Goal: Task Accomplishment & Management: Manage account settings

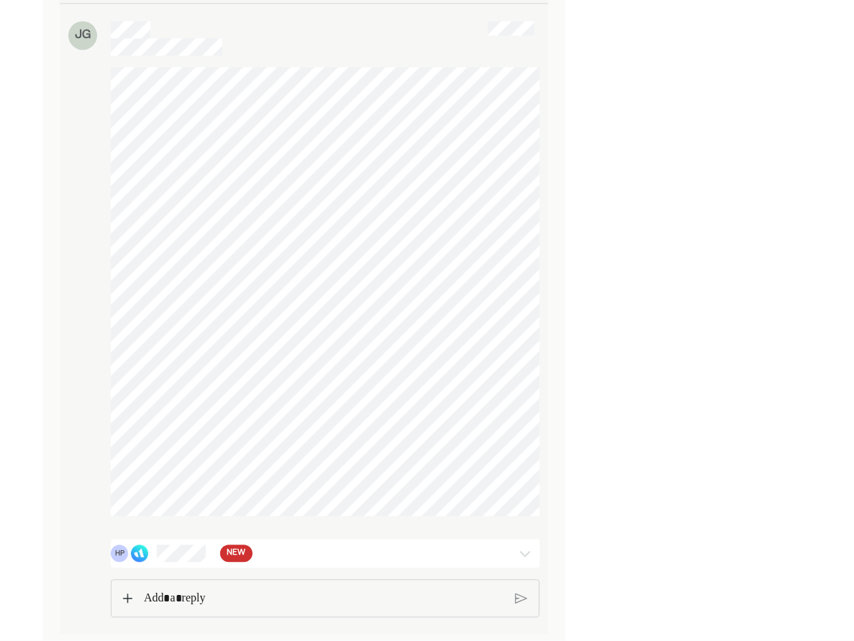
scroll to position [3964, 0]
click at [230, 542] on div "HP NEW" at bounding box center [325, 554] width 429 height 29
click at [523, 550] on img at bounding box center [525, 554] width 17 height 17
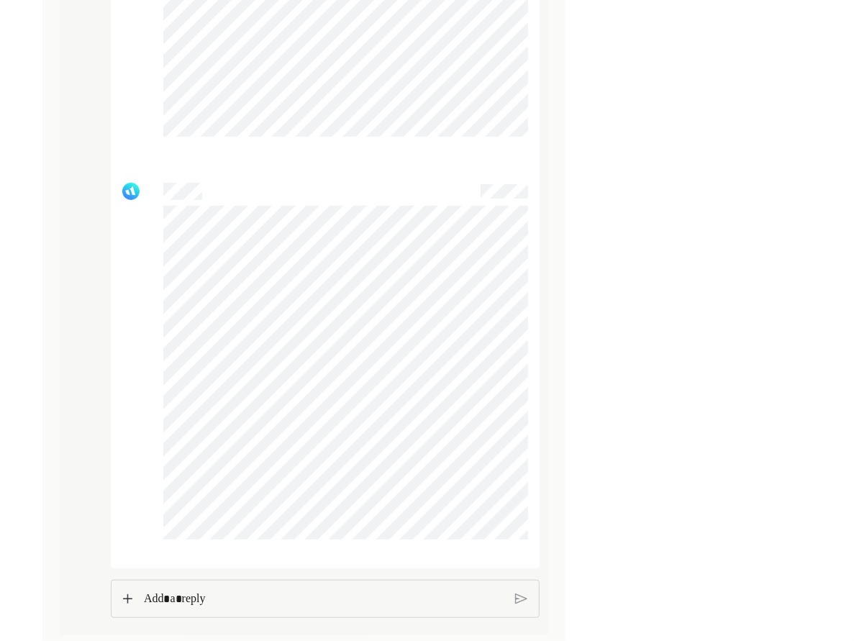
scroll to position [5421, 0]
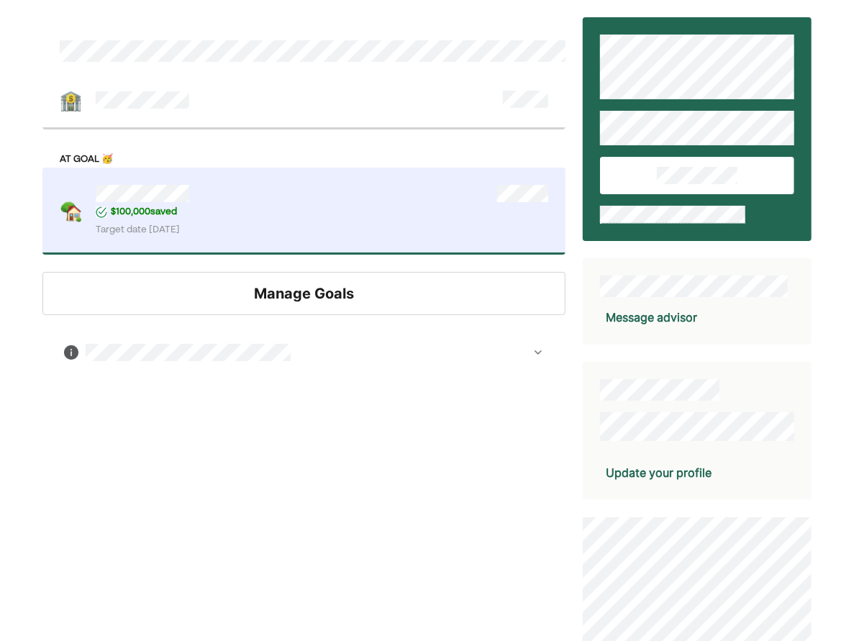
click at [371, 304] on div "Manage Goals" at bounding box center [303, 293] width 523 height 43
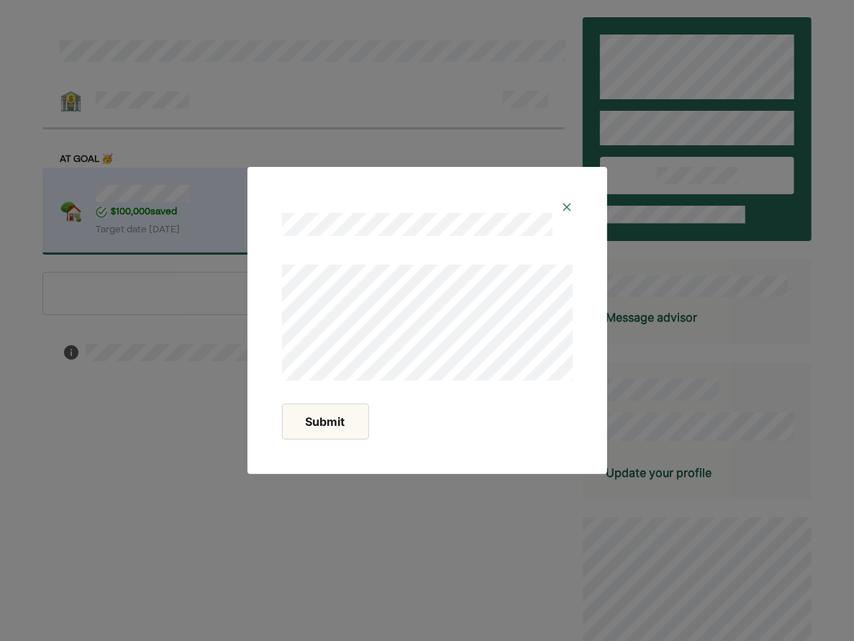
click at [572, 199] on div at bounding box center [427, 213] width 325 height 58
click at [566, 209] on img at bounding box center [567, 208] width 12 height 12
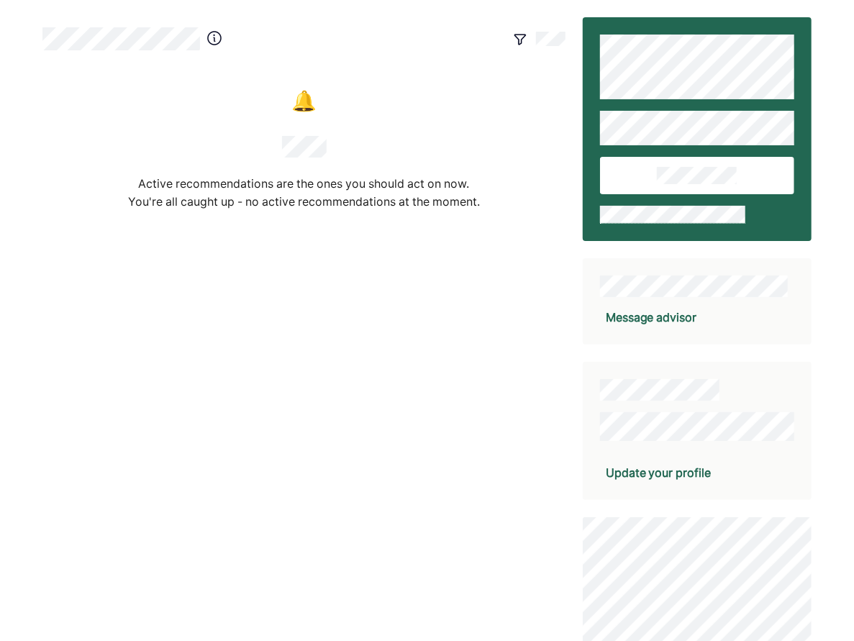
click at [546, 32] on div at bounding box center [484, 39] width 164 height 26
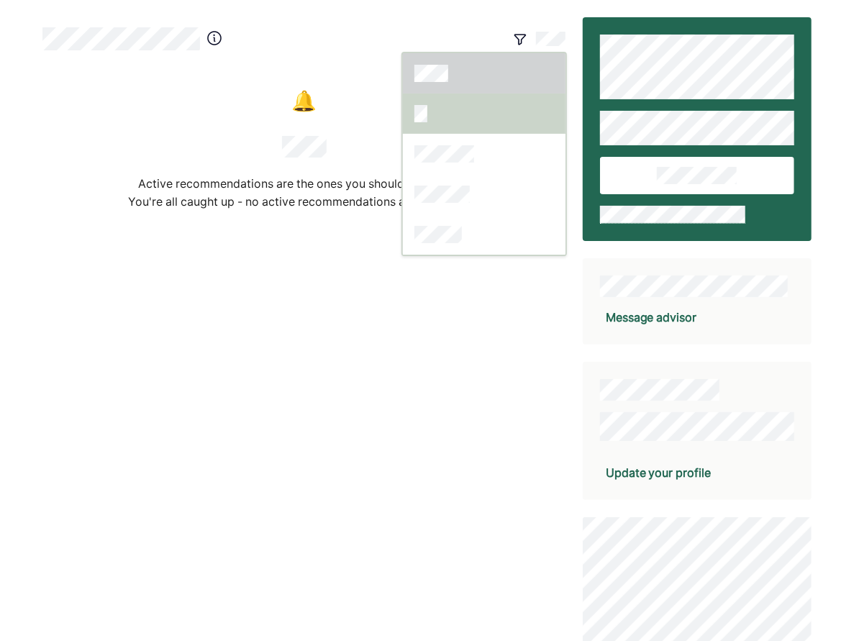
click at [461, 114] on div at bounding box center [484, 114] width 163 height 40
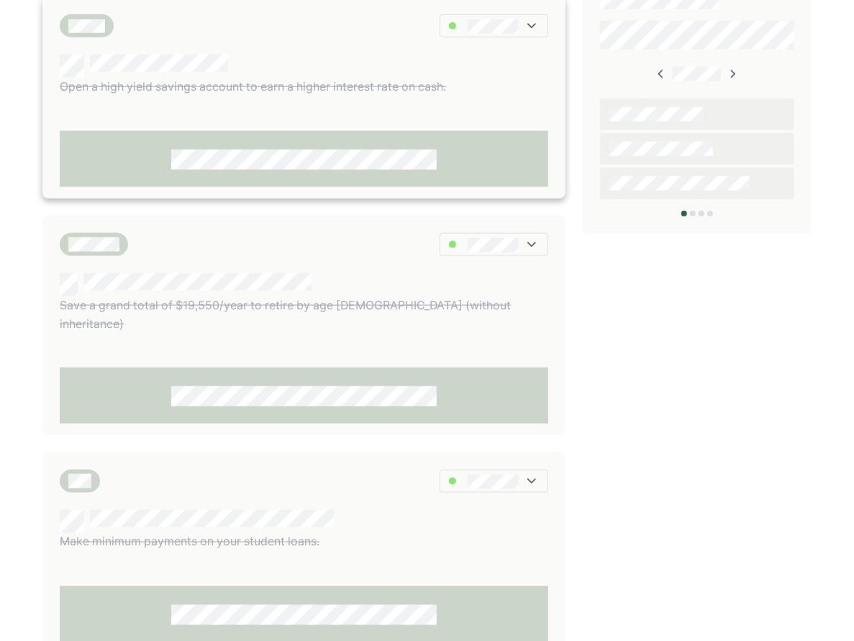
scroll to position [747, 0]
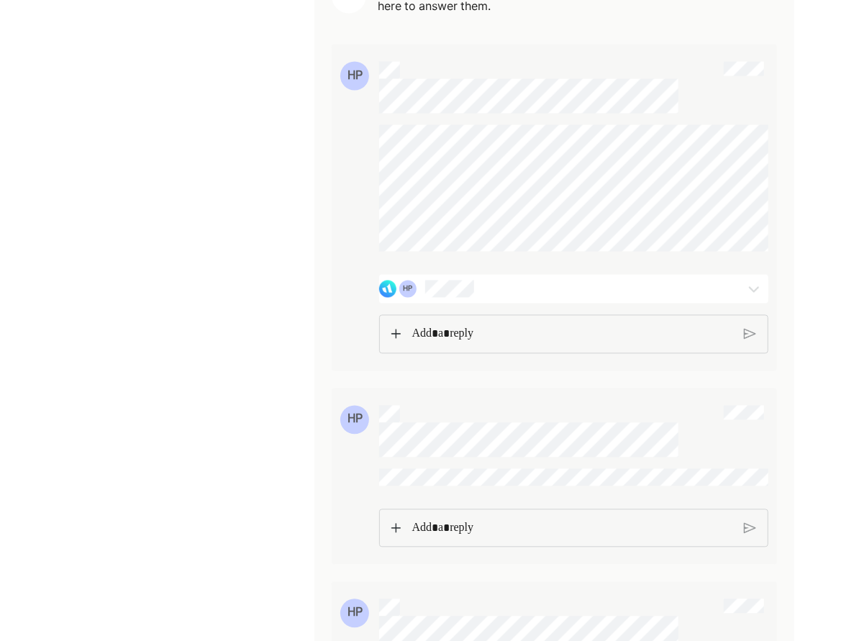
scroll to position [1196, 0]
click at [758, 297] on img at bounding box center [754, 288] width 17 height 17
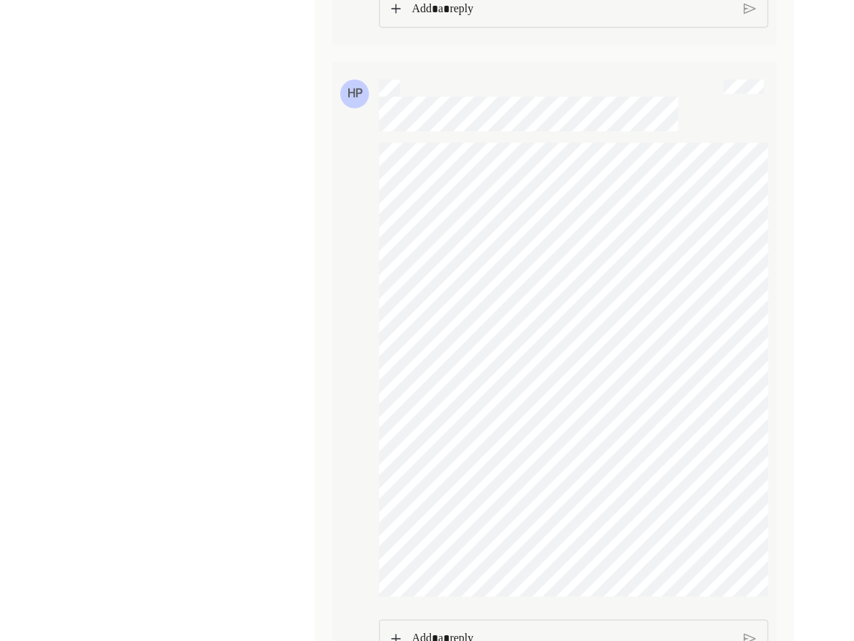
scroll to position [3760, 0]
